Goal: Transaction & Acquisition: Purchase product/service

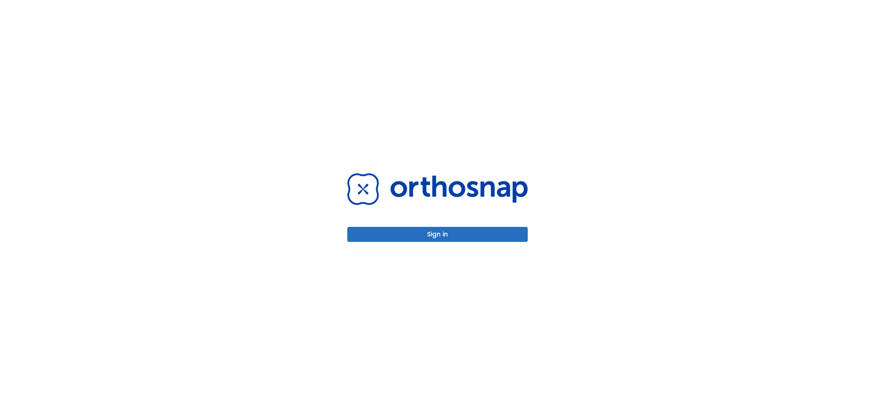
click at [405, 235] on button "Sign in" at bounding box center [437, 234] width 180 height 15
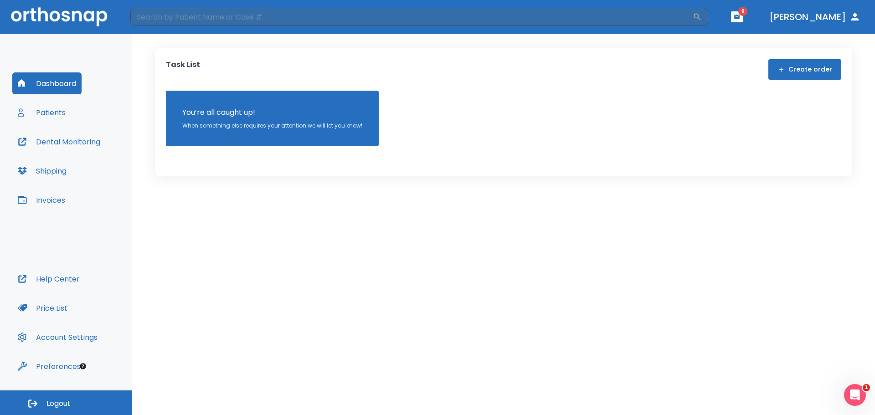
click at [43, 117] on button "Patients" at bounding box center [41, 113] width 59 height 22
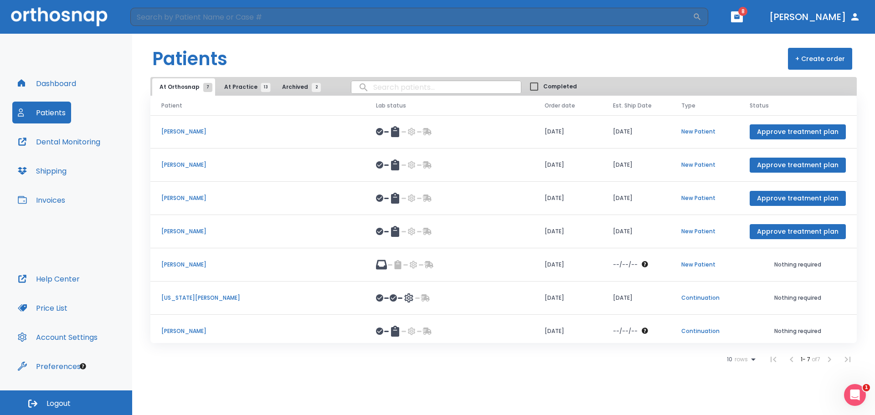
click at [239, 87] on span "At Practice 13" at bounding box center [244, 87] width 41 height 8
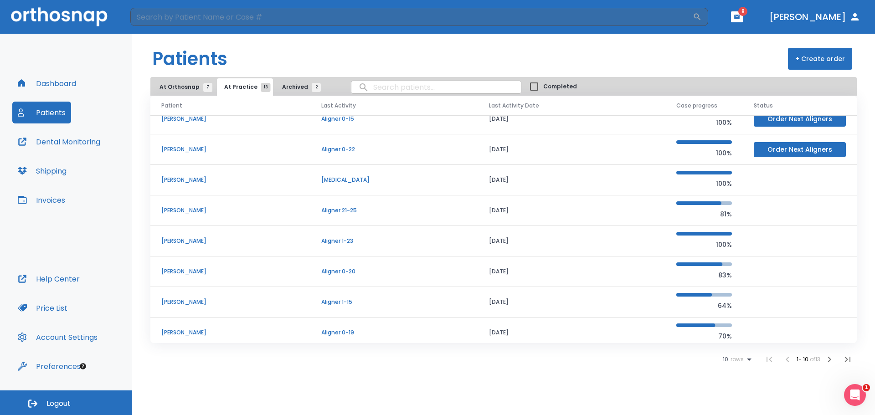
scroll to position [32, 0]
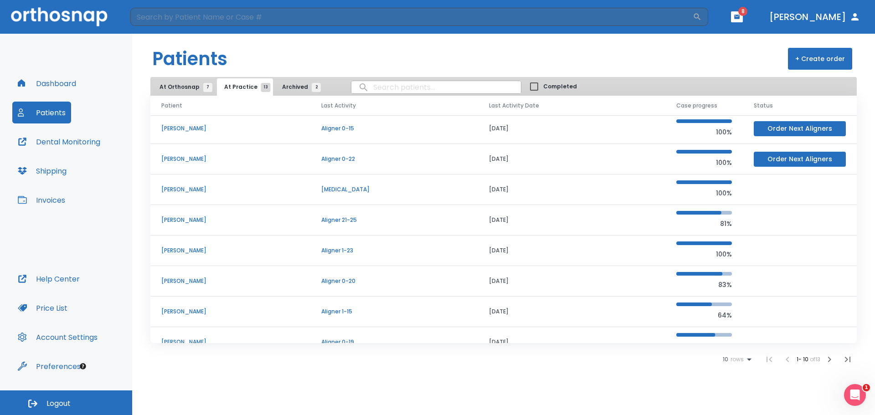
click at [827, 363] on icon "button" at bounding box center [828, 359] width 11 height 11
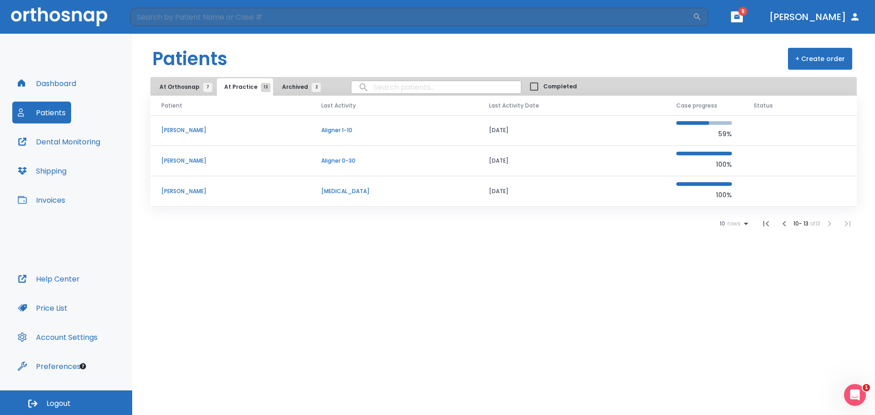
click at [781, 220] on icon "button" at bounding box center [783, 223] width 11 height 11
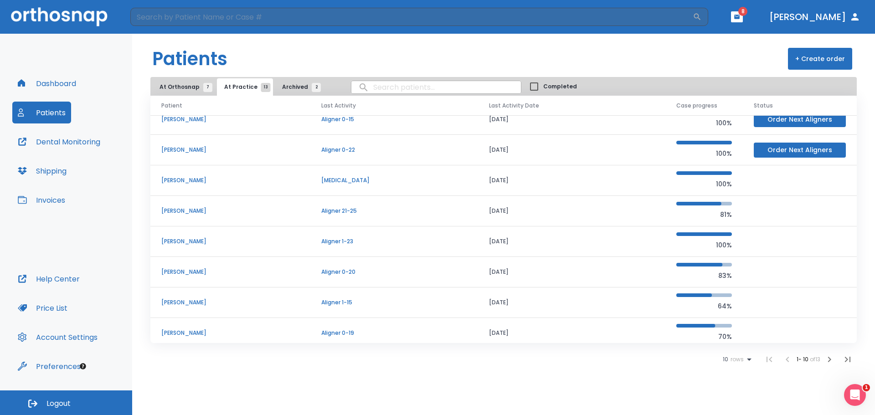
scroll to position [78, 0]
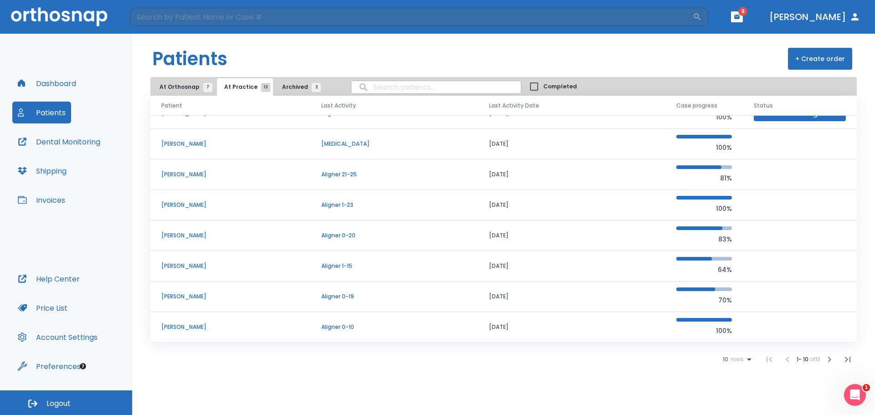
click at [190, 266] on p "[PERSON_NAME]" at bounding box center [230, 266] width 138 height 8
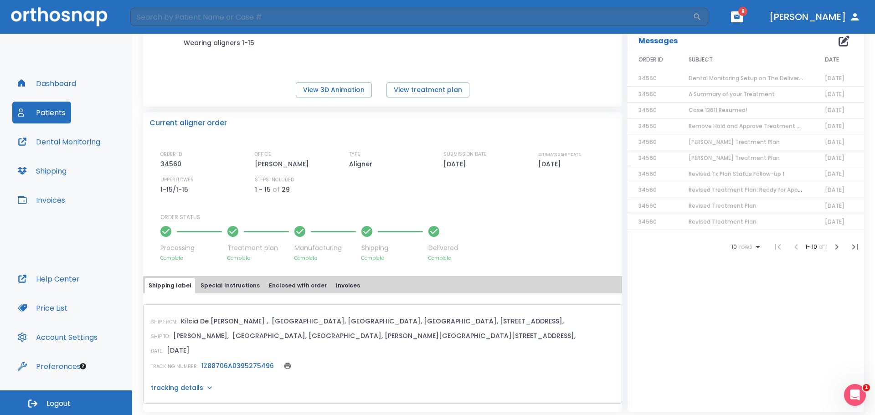
scroll to position [144, 0]
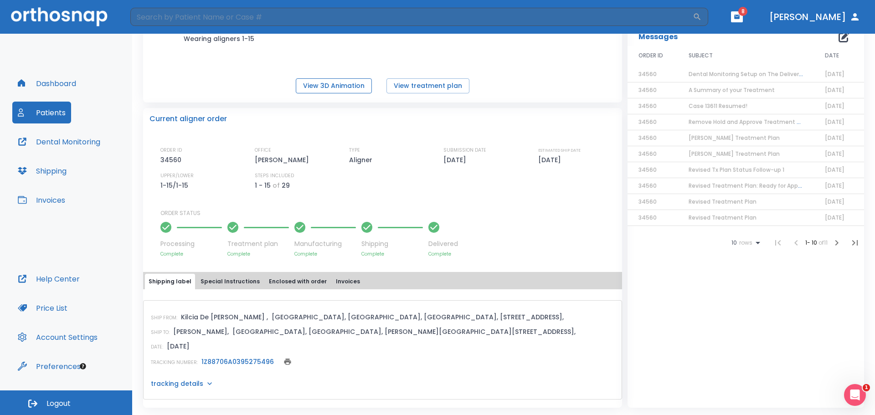
click at [346, 82] on button "View 3D Animation" at bounding box center [334, 85] width 76 height 15
click at [414, 86] on button "View treatment plan" at bounding box center [427, 85] width 83 height 15
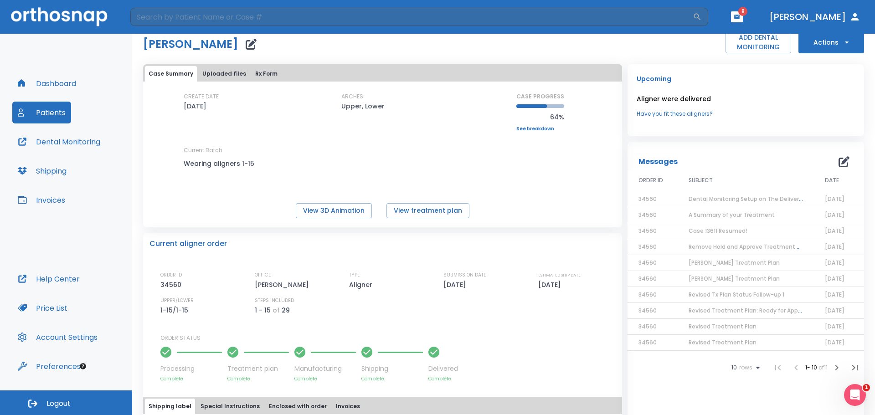
scroll to position [0, 0]
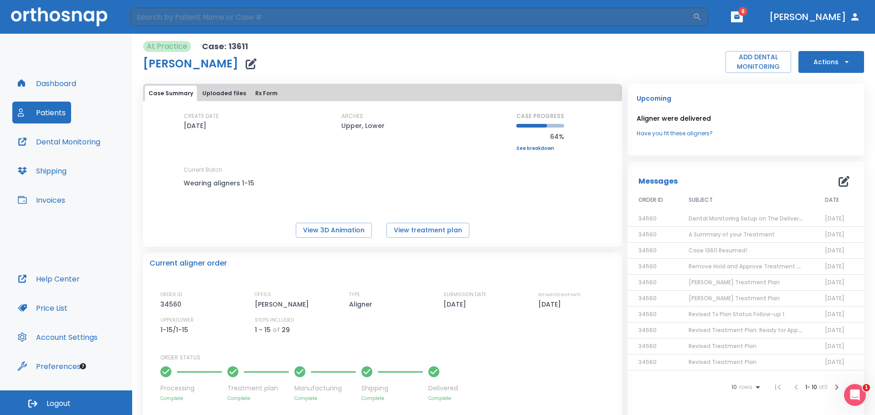
click at [842, 63] on icon "button" at bounding box center [846, 61] width 9 height 9
click at [836, 132] on p "Order Next Aligners" at bounding box center [824, 133] width 51 height 8
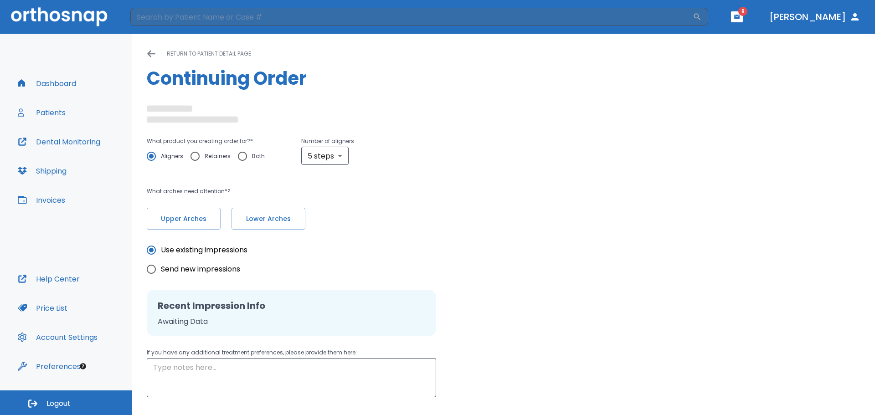
type input "10"
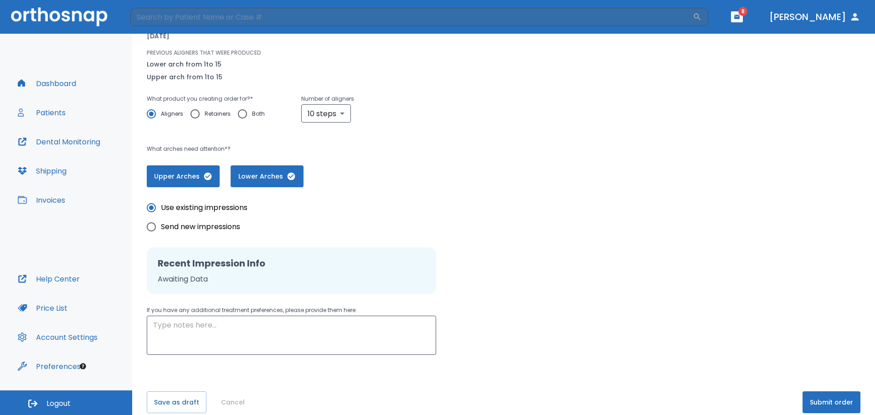
scroll to position [117, 0]
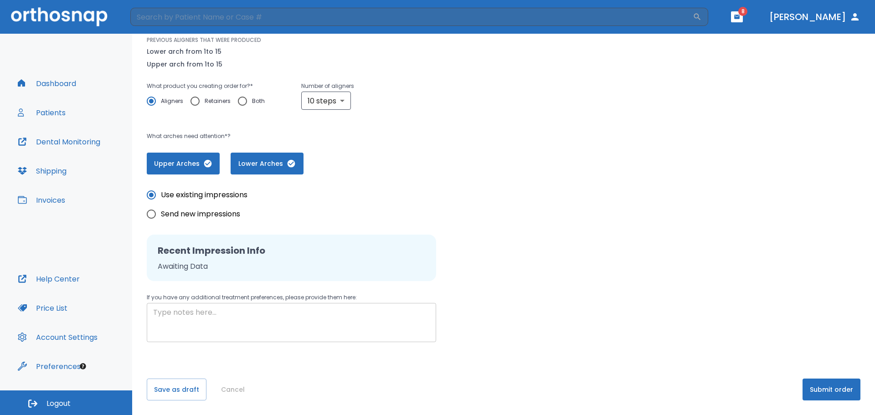
drag, startPoint x: 192, startPoint y: 317, endPoint x: 202, endPoint y: 308, distance: 13.9
click at [190, 316] on textarea at bounding box center [291, 322] width 276 height 31
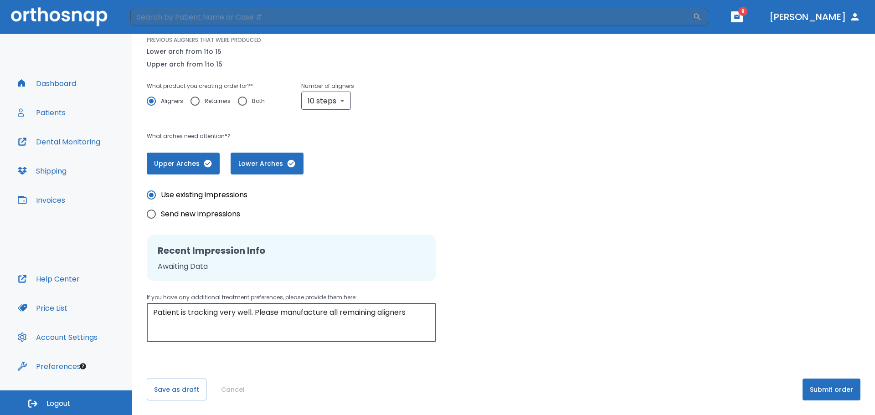
click at [381, 315] on textarea "Patient is tracking very well. Please manufacture all remaining aligners" at bounding box center [291, 322] width 276 height 31
type textarea "Patient is tracking very well. Please manufacture all remaining upper and lower…"
click at [815, 388] on button "Submit order" at bounding box center [831, 389] width 58 height 22
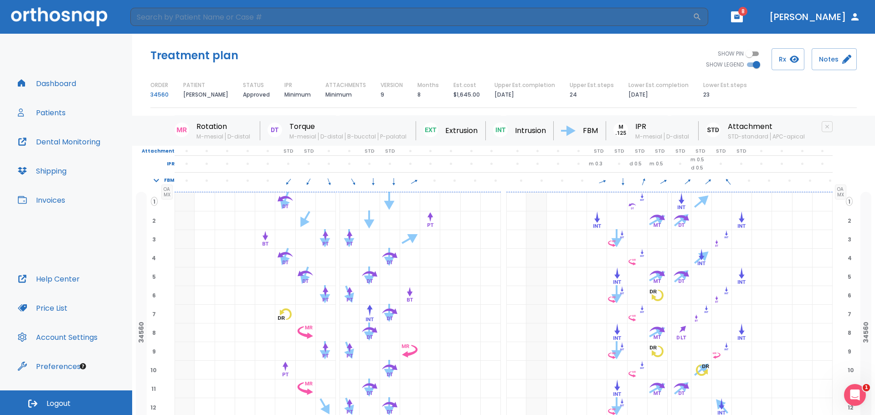
scroll to position [125, 0]
